Goal: Task Accomplishment & Management: Manage account settings

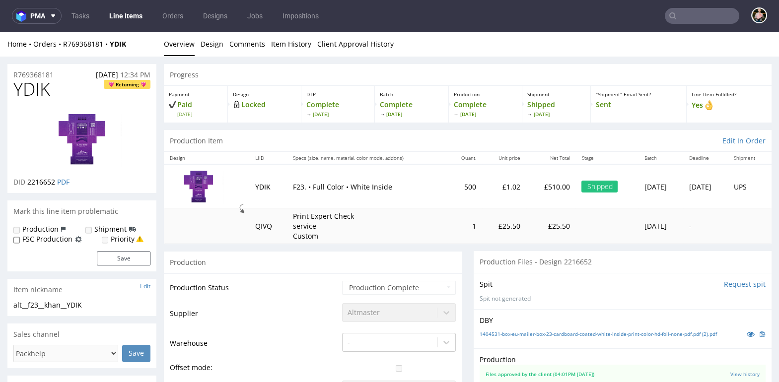
scroll to position [255, 0]
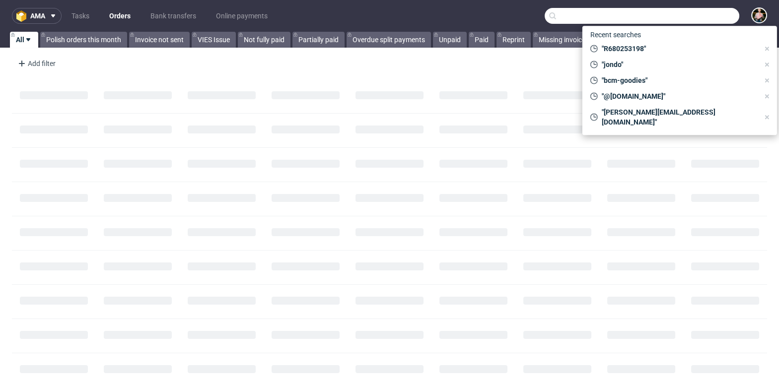
click at [695, 19] on input "text" at bounding box center [642, 16] width 195 height 16
paste input "[EMAIL_ADDRESS][DOMAIN_NAME]"
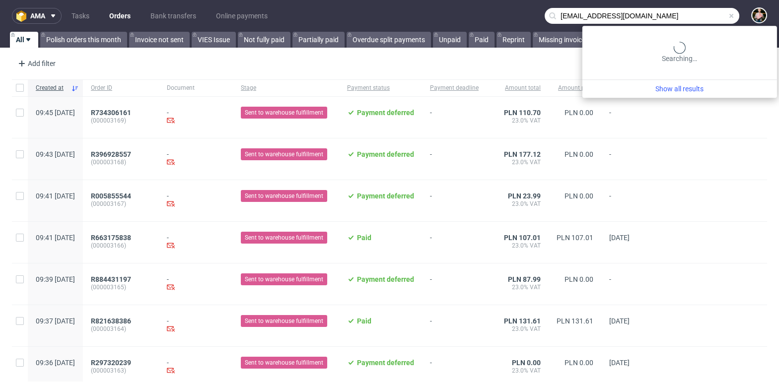
type input "[EMAIL_ADDRESS][DOMAIN_NAME]"
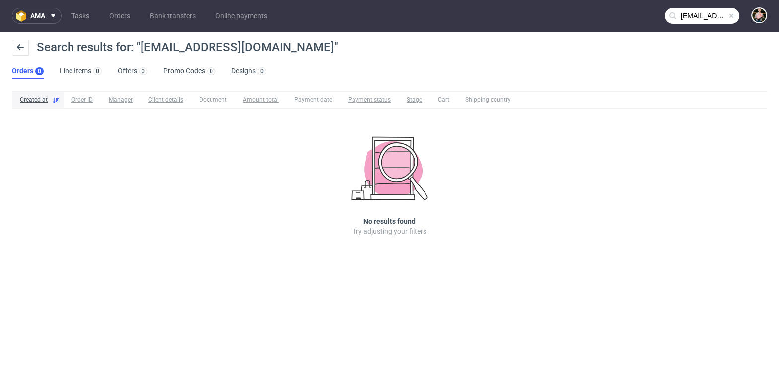
click at [689, 16] on input "[EMAIL_ADDRESS][DOMAIN_NAME]" at bounding box center [702, 16] width 75 height 16
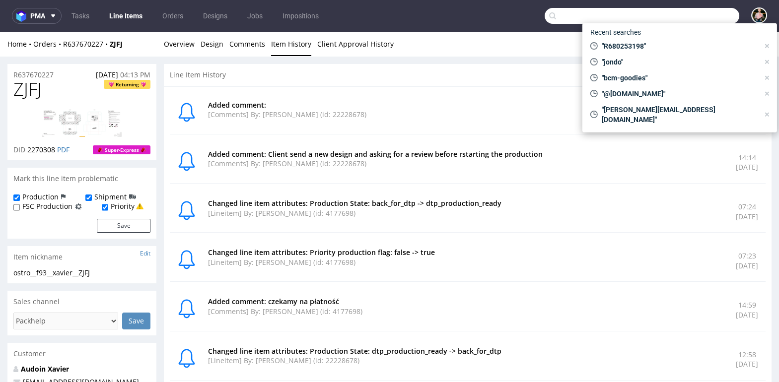
click at [686, 8] on input "text" at bounding box center [642, 16] width 195 height 16
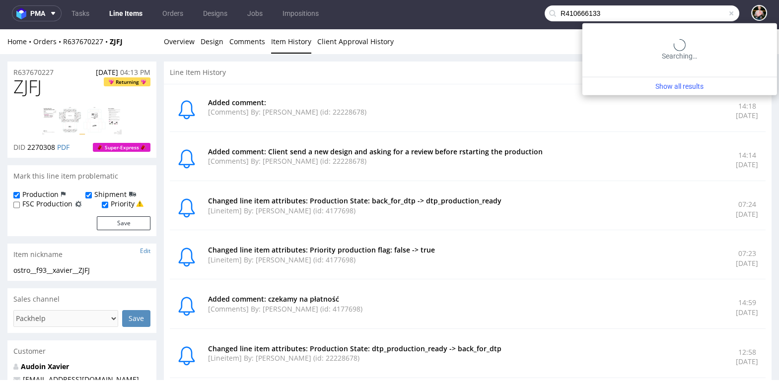
type input "R410666133"
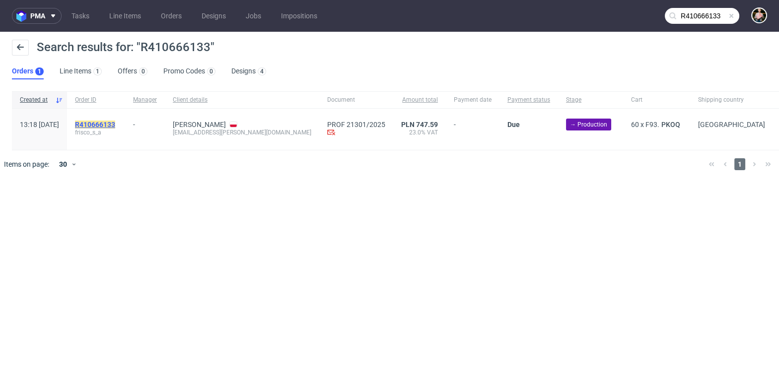
click at [115, 123] on mark "R410666133" at bounding box center [95, 125] width 40 height 8
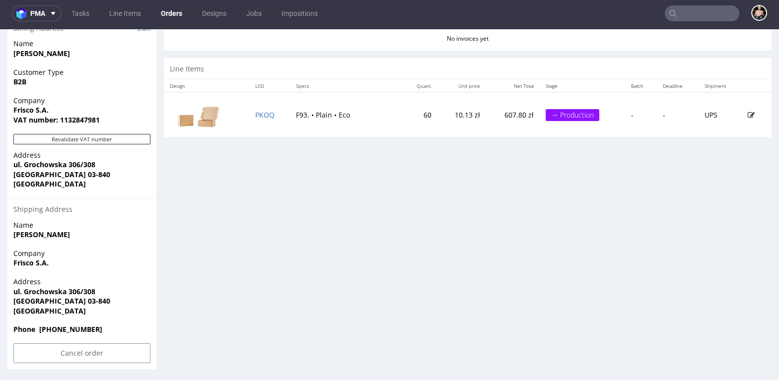
scroll to position [483, 0]
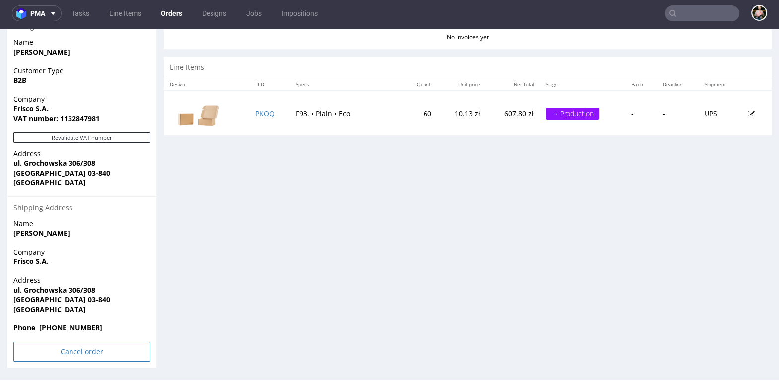
click at [70, 345] on input "Cancel order" at bounding box center [81, 352] width 137 height 20
click at [67, 323] on link "Yes" at bounding box center [67, 325] width 28 height 15
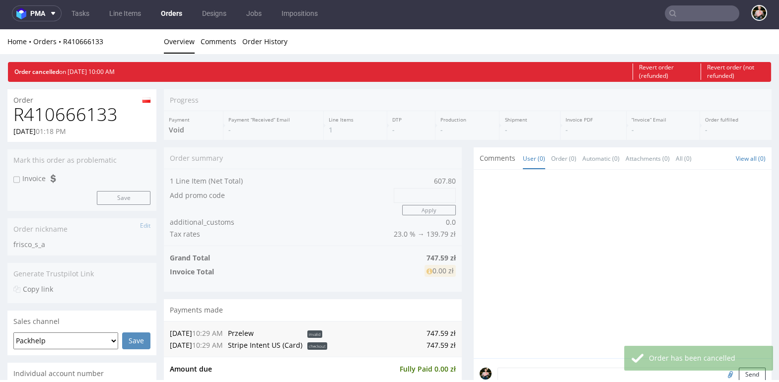
scroll to position [0, 0]
